Goal: Navigation & Orientation: Find specific page/section

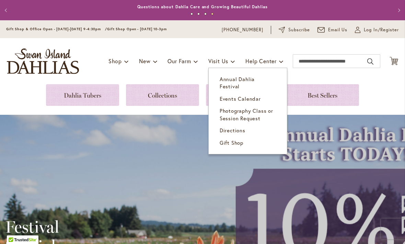
click at [236, 127] on span "Directions" at bounding box center [233, 130] width 26 height 7
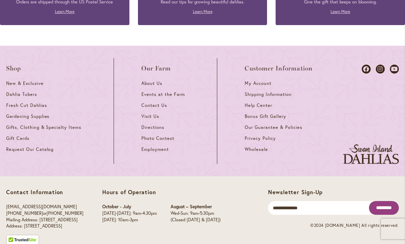
scroll to position [651, 0]
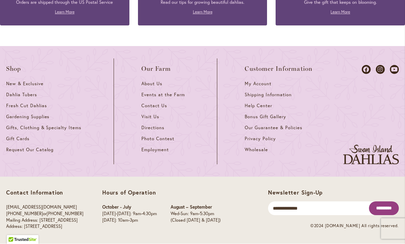
click at [152, 117] on span "Visit Us" at bounding box center [150, 117] width 18 height 6
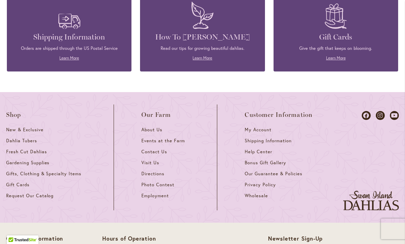
scroll to position [671, 0]
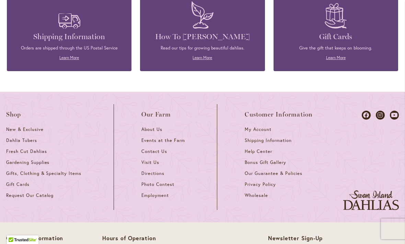
click at [151, 159] on span "Visit Us" at bounding box center [150, 162] width 18 height 6
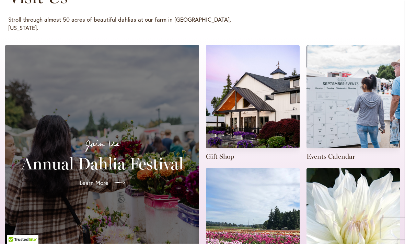
scroll to position [130, 0]
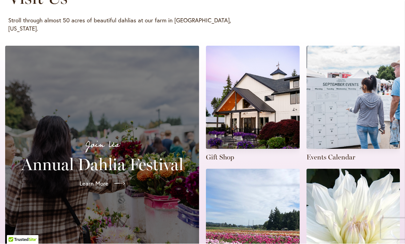
click at [117, 178] on icon at bounding box center [119, 183] width 11 height 11
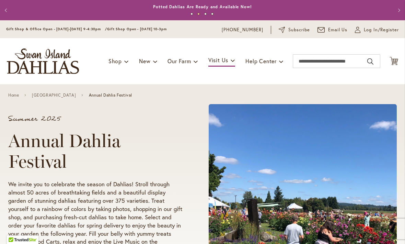
click at [10, 12] on button "Previous" at bounding box center [7, 10] width 14 height 14
click at [8, 14] on button "Previous" at bounding box center [7, 10] width 14 height 14
click at [4, 7] on button "Previous" at bounding box center [7, 10] width 14 height 14
click at [7, 11] on button "Previous" at bounding box center [7, 10] width 14 height 14
click at [3, 10] on button "Previous" at bounding box center [7, 10] width 14 height 14
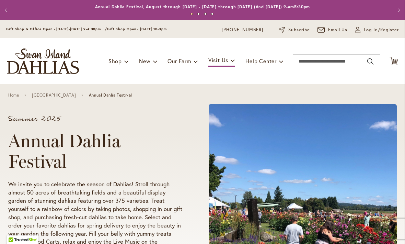
click at [8, 12] on button "Previous" at bounding box center [7, 10] width 14 height 14
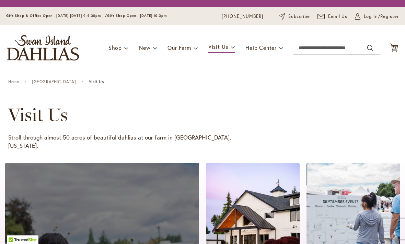
scroll to position [0, 0]
